Goal: Task Accomplishment & Management: Use online tool/utility

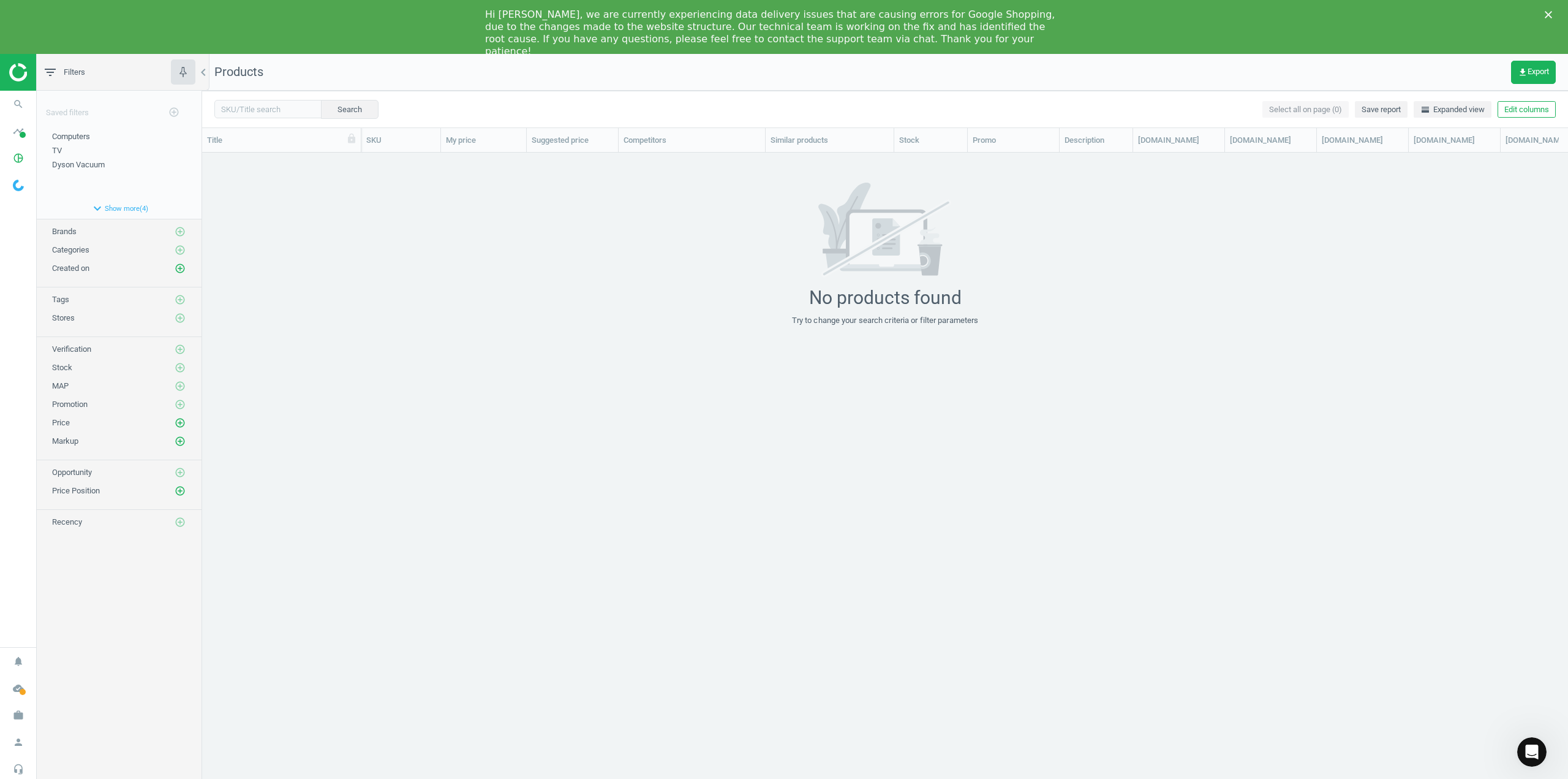
scroll to position [639, 1356]
click at [1547, 11] on icon "Close" at bounding box center [1548, 15] width 7 height 7
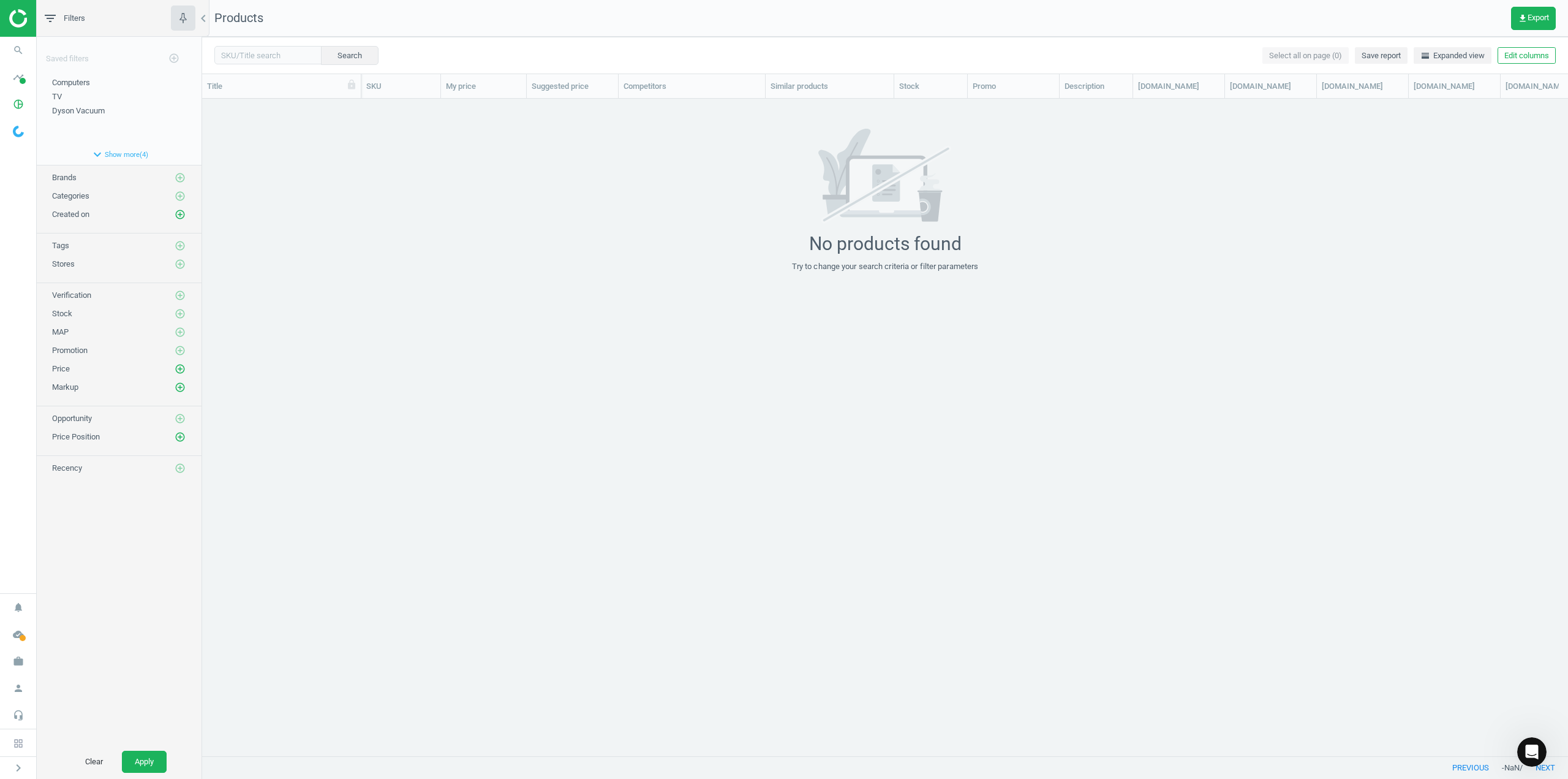
click at [265, 172] on div "No products found Try to change your search criteria or filter parameters" at bounding box center [885, 199] width 1366 height 143
click at [71, 196] on span "Categories" at bounding box center [71, 196] width 37 height 9
click at [66, 83] on span "Computers" at bounding box center [71, 82] width 38 height 9
click at [75, 196] on span "Categories" at bounding box center [71, 196] width 37 height 9
click at [114, 152] on button "expand_more Show more ( 4 )" at bounding box center [119, 154] width 165 height 21
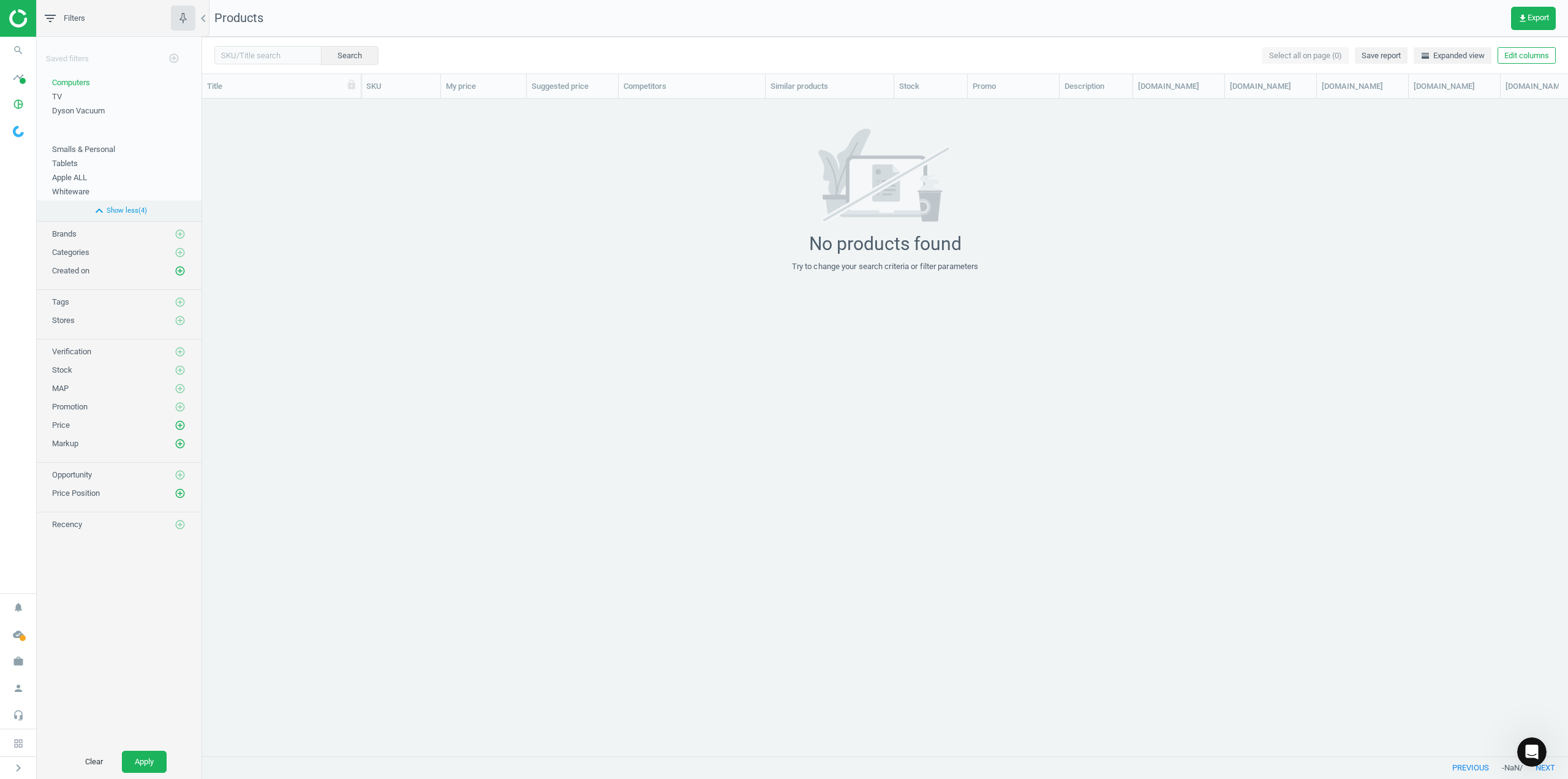
click at [100, 204] on icon "expand_less" at bounding box center [99, 211] width 15 height 15
click at [70, 210] on span "Created on" at bounding box center [71, 214] width 37 height 9
click at [173, 213] on div "Created on add_circle_outline" at bounding box center [119, 213] width 134 height 12
click at [176, 216] on icon "add_circle_outline" at bounding box center [180, 214] width 11 height 11
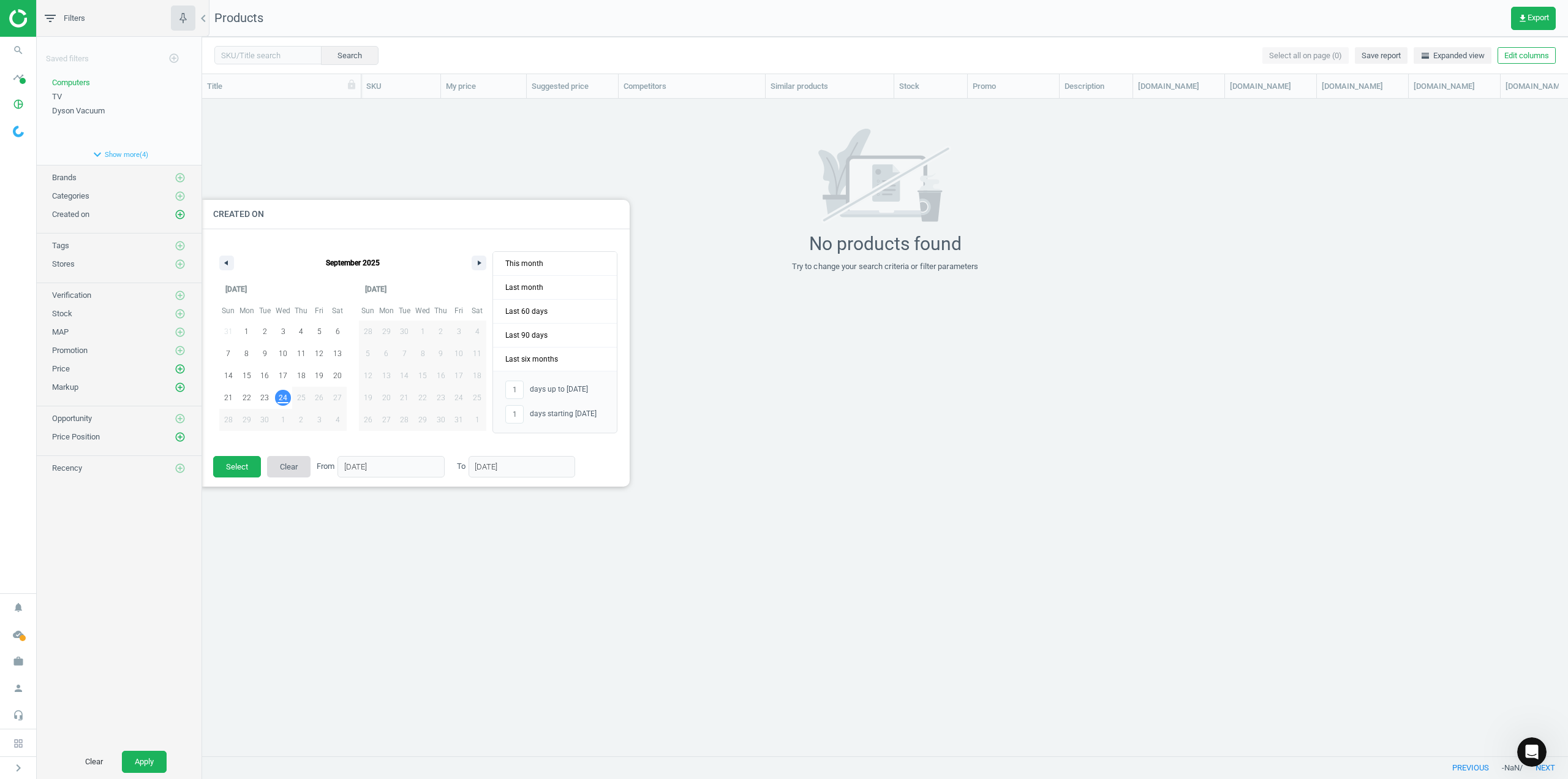
click at [279, 470] on button "Clear" at bounding box center [288, 467] width 43 height 22
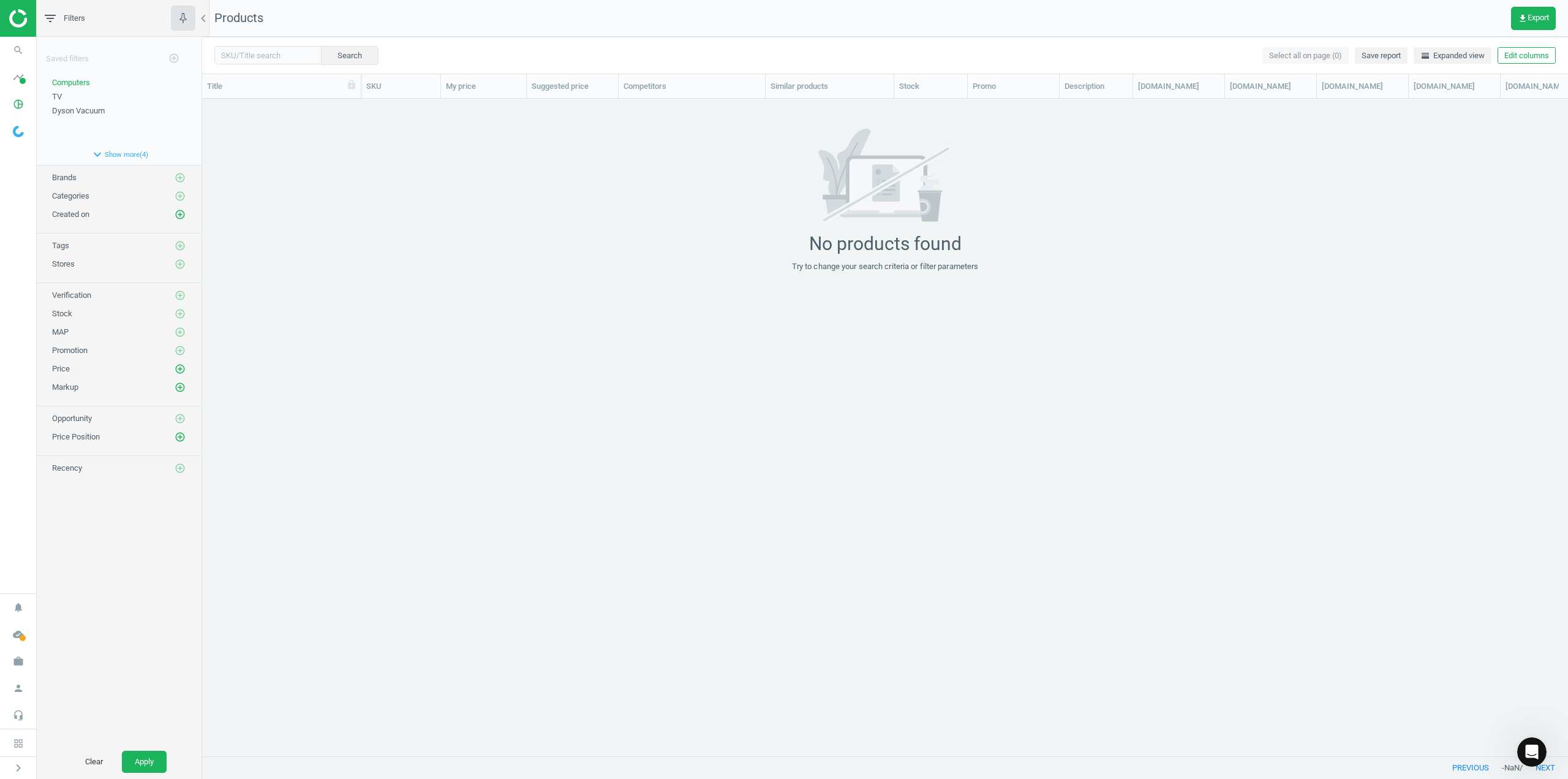
click at [70, 174] on span "Brands" at bounding box center [65, 177] width 24 height 9
click at [65, 182] on span "Brands" at bounding box center [65, 177] width 24 height 9
click at [13, 81] on icon "timeline" at bounding box center [18, 77] width 23 height 23
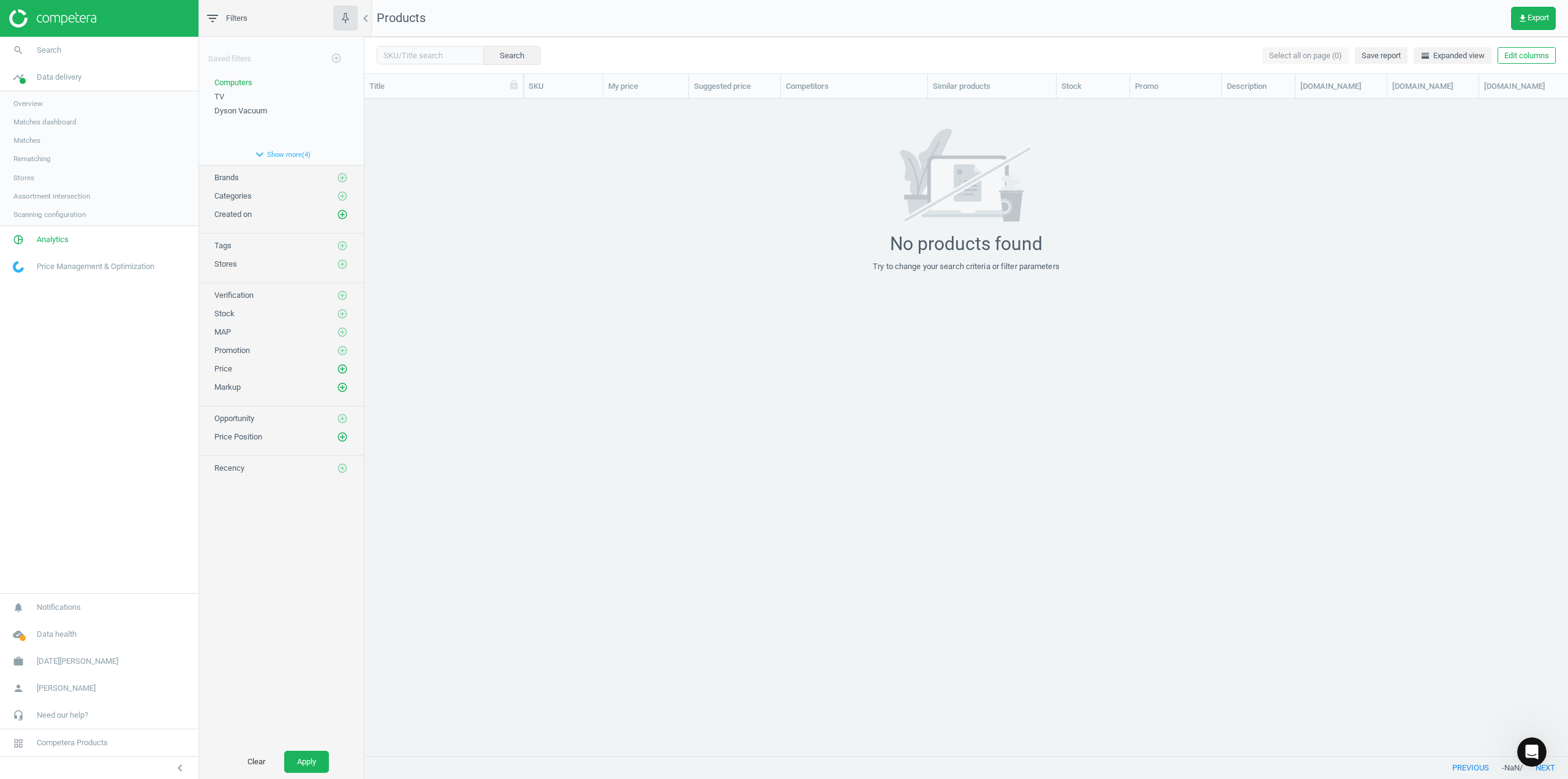
scroll to position [639, 1194]
click at [35, 241] on span "pie_chart_outlined" at bounding box center [18, 241] width 37 height 27
click at [38, 132] on span "Overview" at bounding box center [27, 130] width 29 height 9
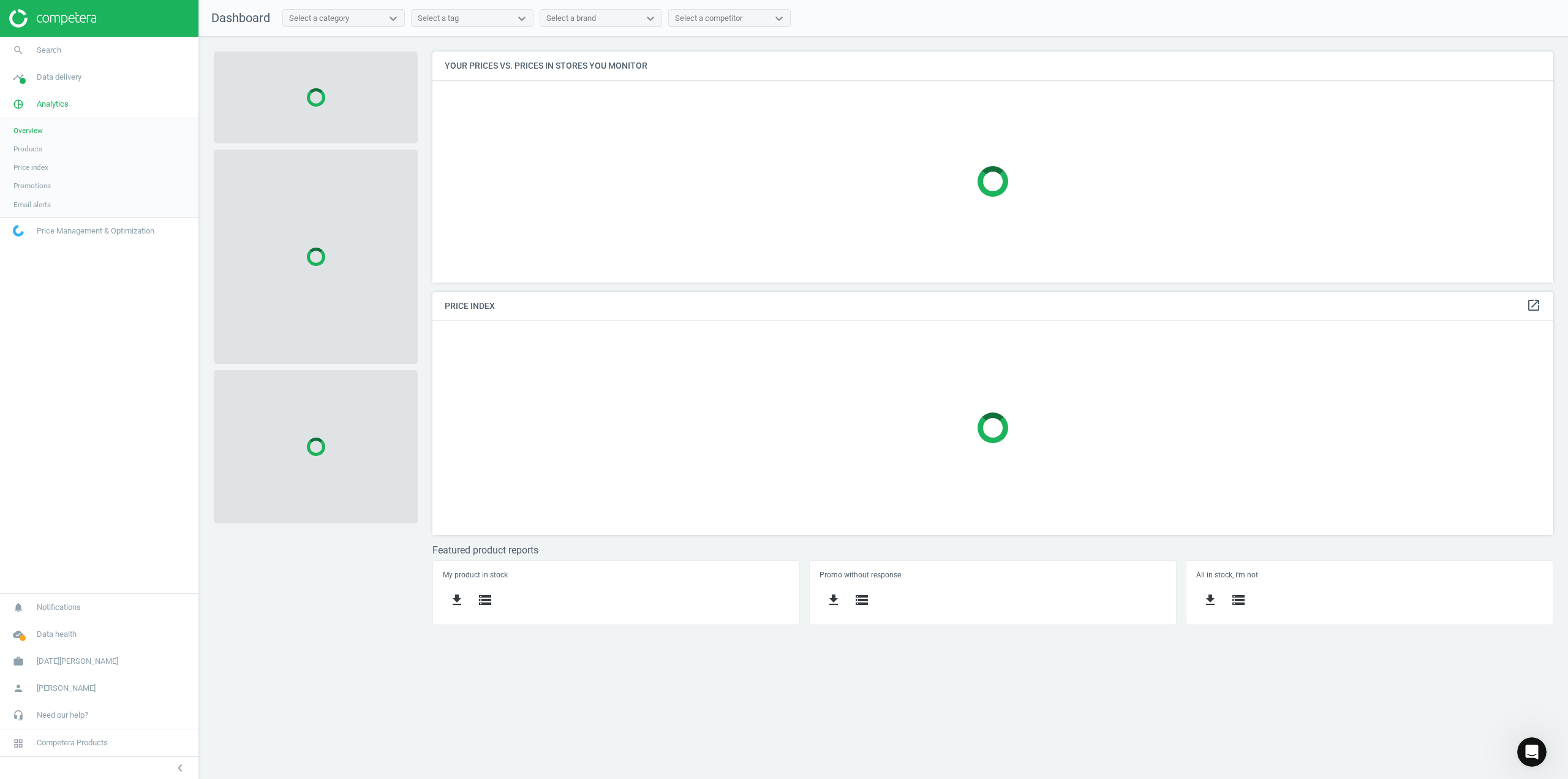
scroll to position [249, 1139]
click at [35, 153] on span "Products" at bounding box center [27, 149] width 29 height 9
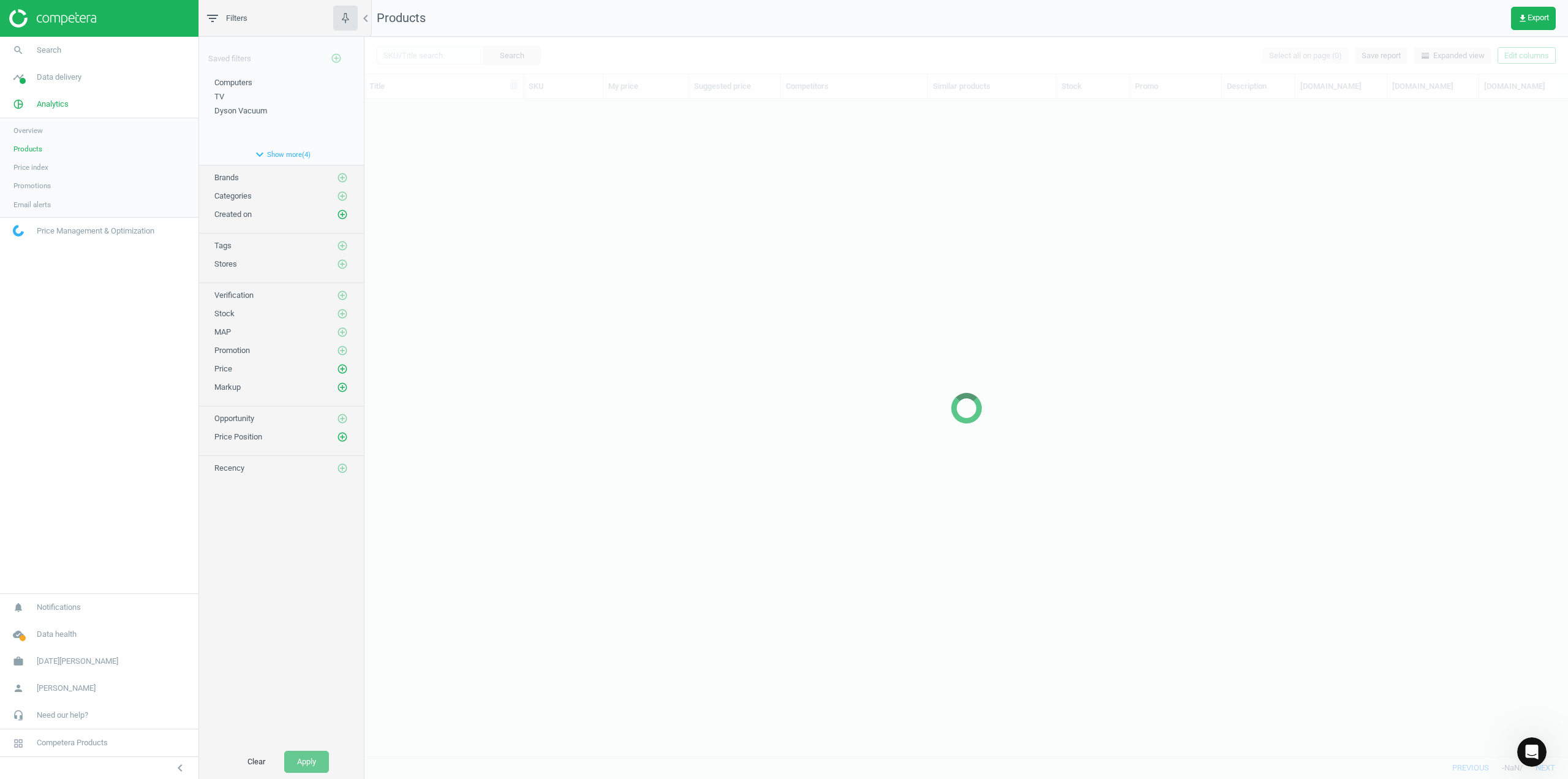
scroll to position [639, 1194]
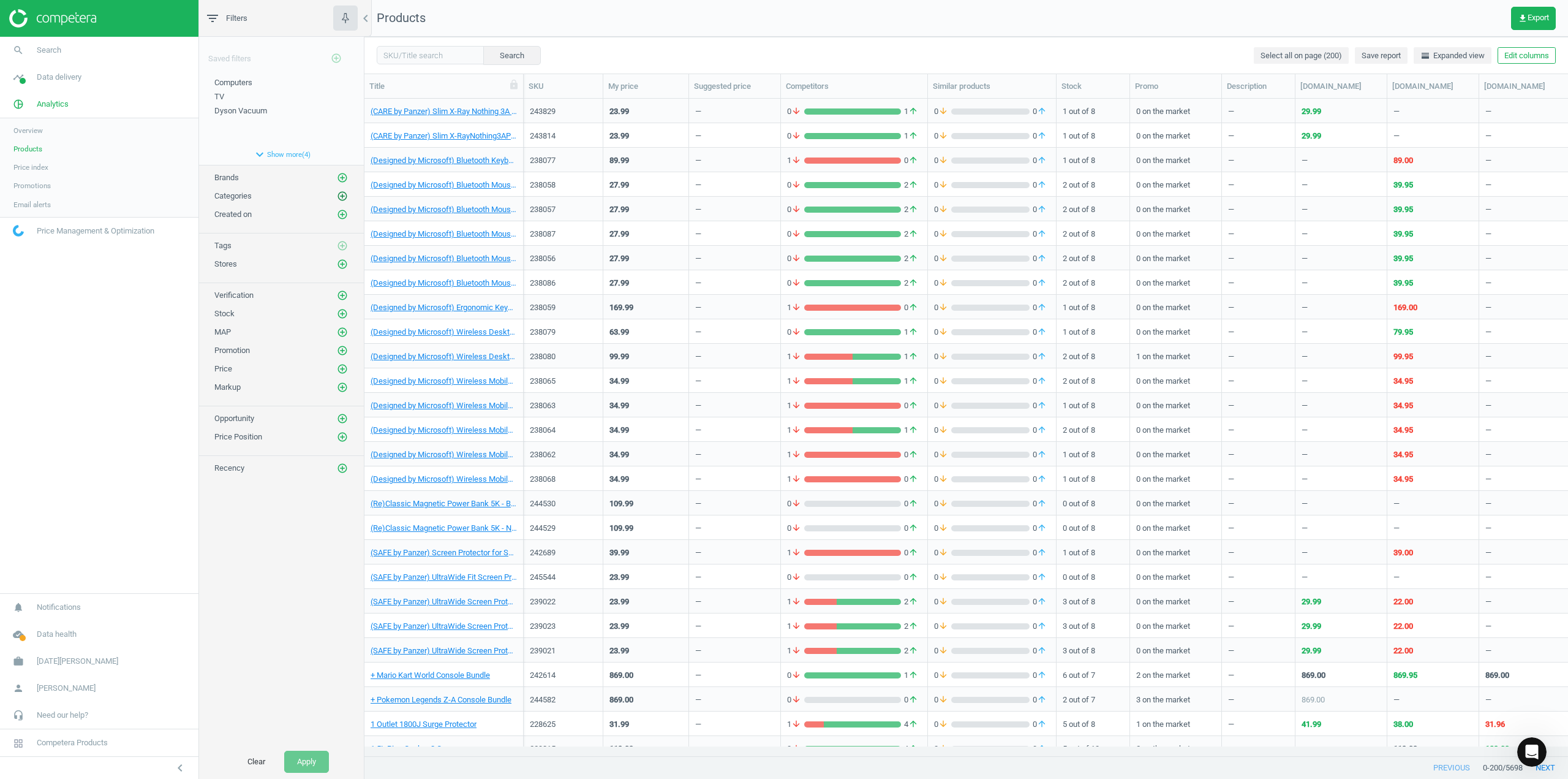
click at [339, 198] on icon "add_circle_outline" at bounding box center [343, 196] width 11 height 11
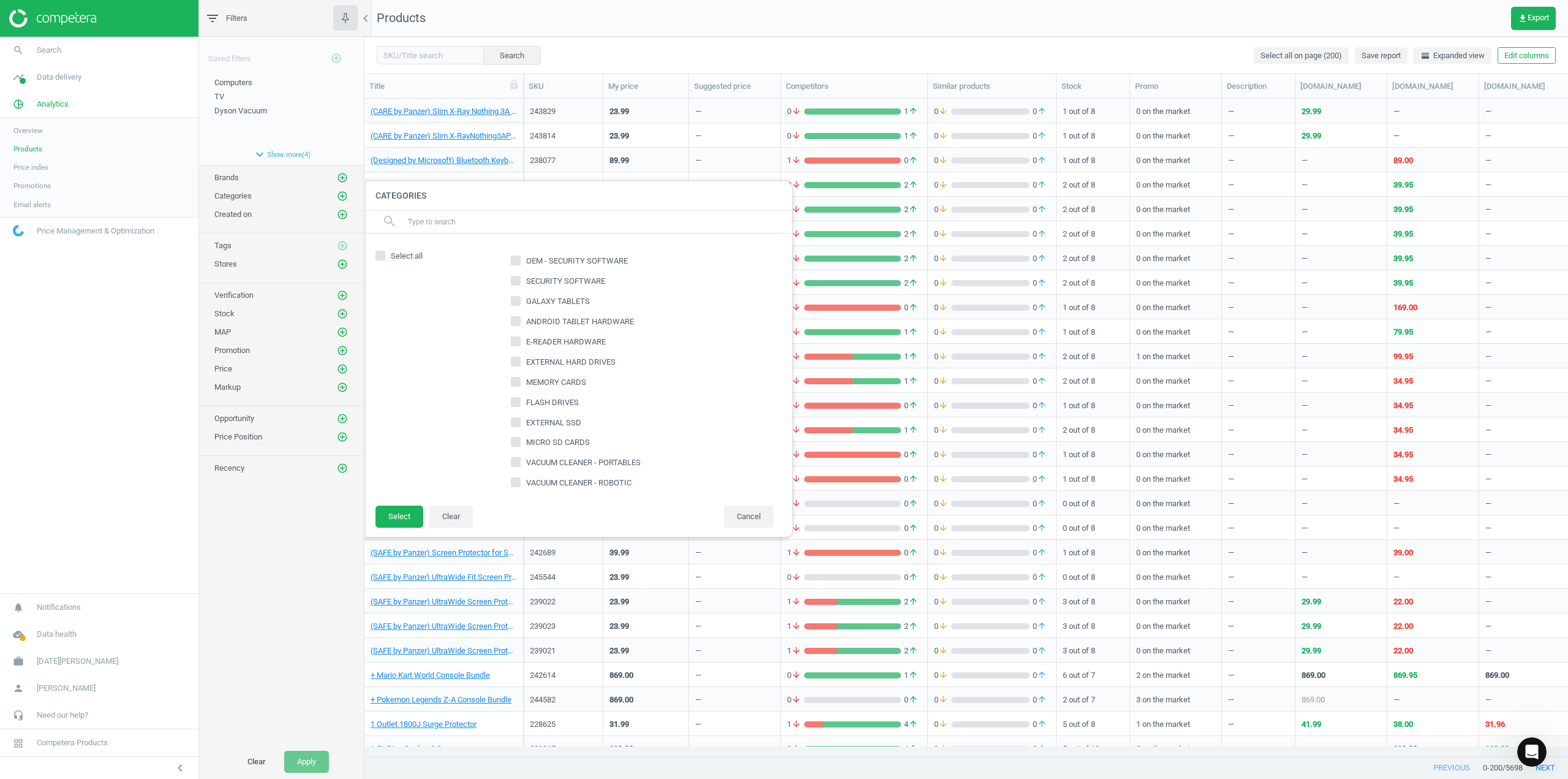
click at [445, 215] on input "text" at bounding box center [594, 221] width 376 height 20
type input "compu"
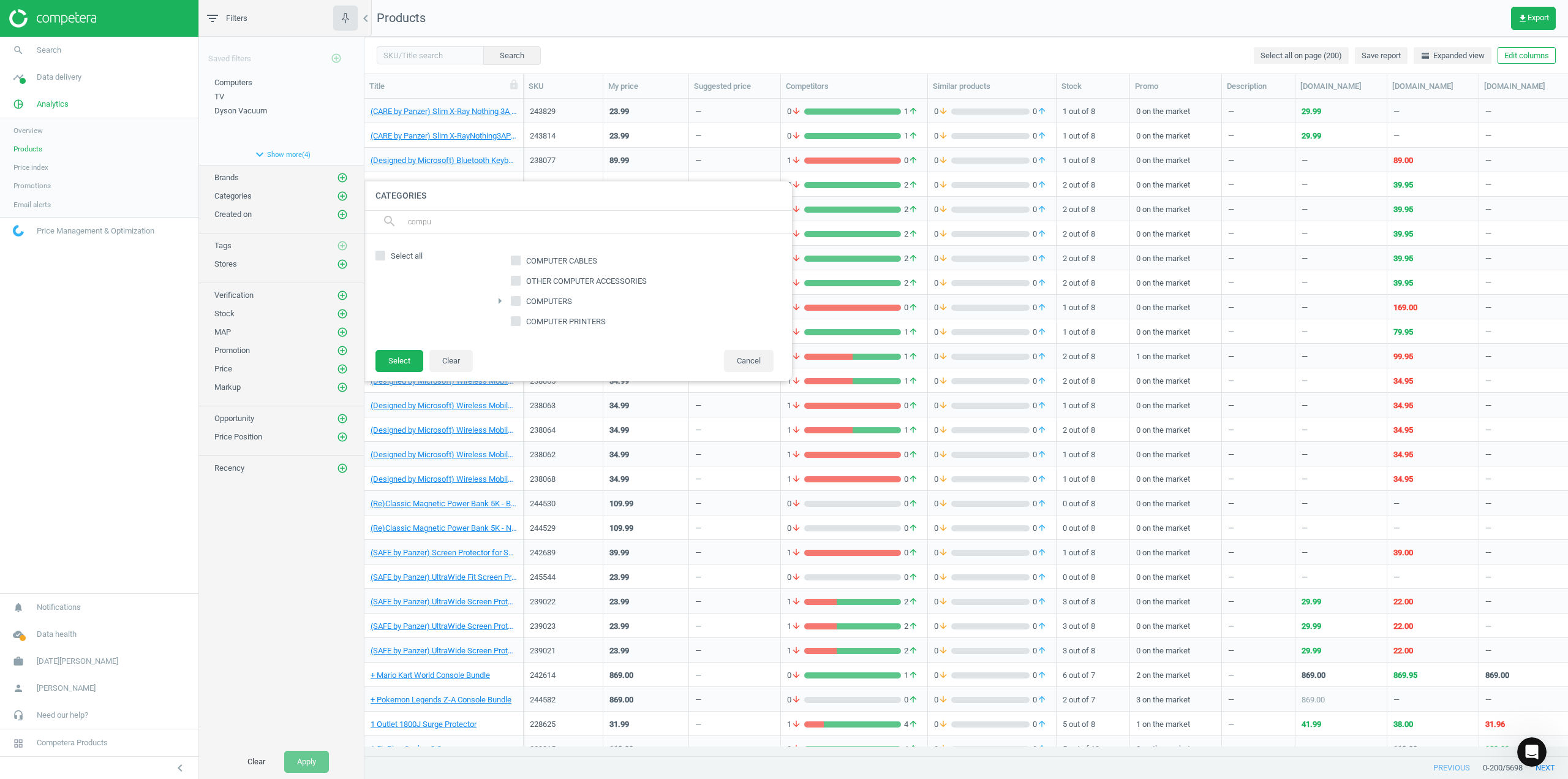
click at [517, 299] on input "COMPUTERS" at bounding box center [516, 301] width 8 height 8
checkbox input "true"
click at [404, 359] on button "Select" at bounding box center [399, 361] width 48 height 22
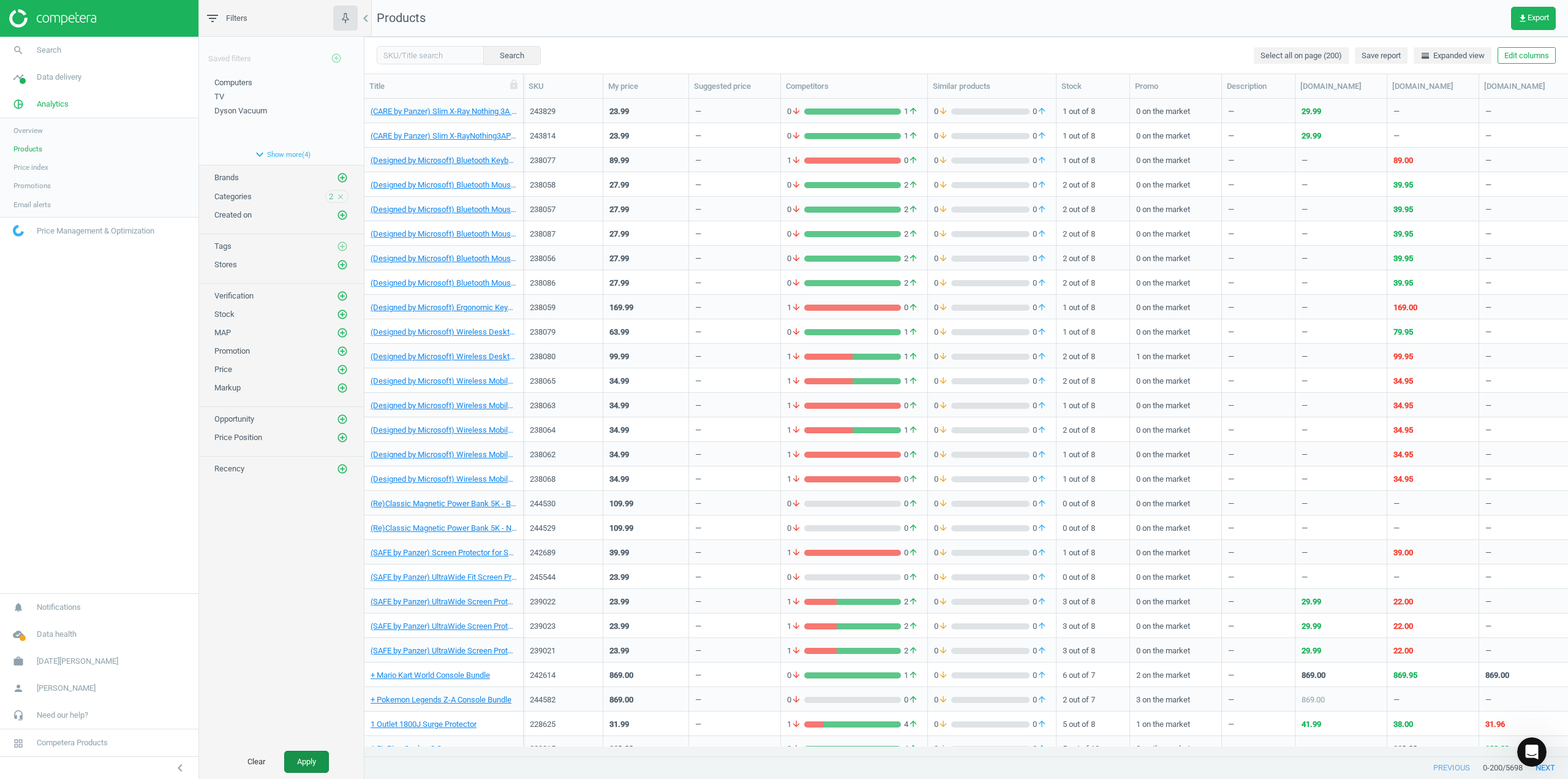
click at [297, 766] on button "Apply" at bounding box center [307, 761] width 45 height 22
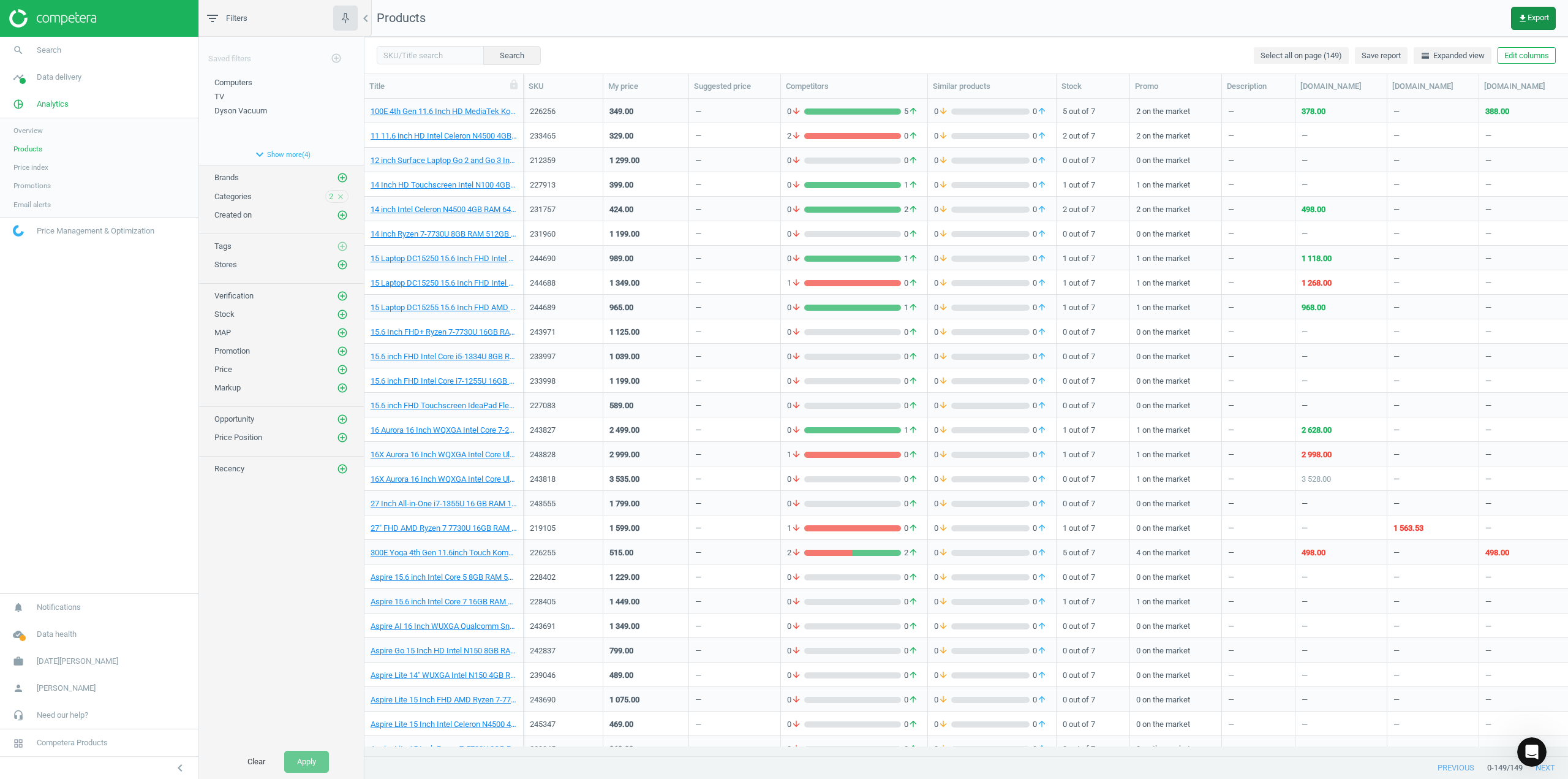
click at [1529, 19] on span "get_app Export" at bounding box center [1532, 18] width 31 height 9
click at [1458, 93] on button "insert_drive_file Report (Excel)" at bounding box center [1448, 93] width 213 height 23
